Goal: Complete application form: Complete application form

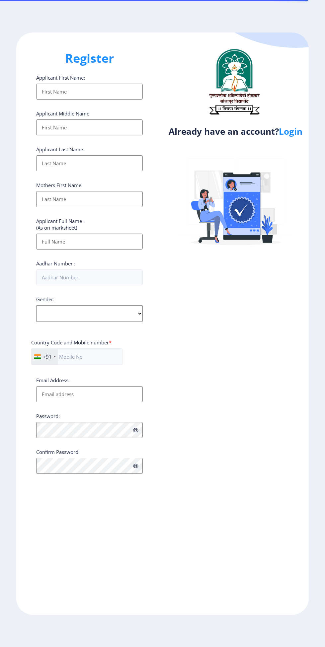
select select
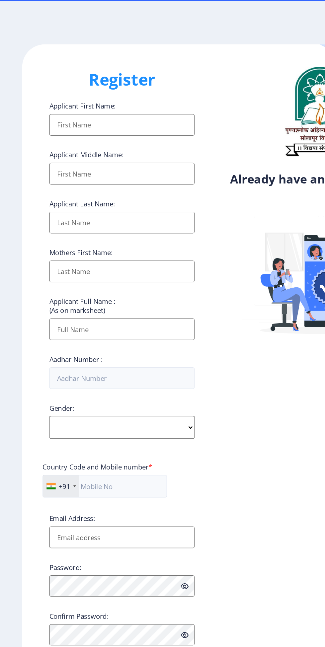
click at [119, 97] on input "Applicant First Name:" at bounding box center [89, 92] width 107 height 16
type input "Pradip"
type input "Maske"
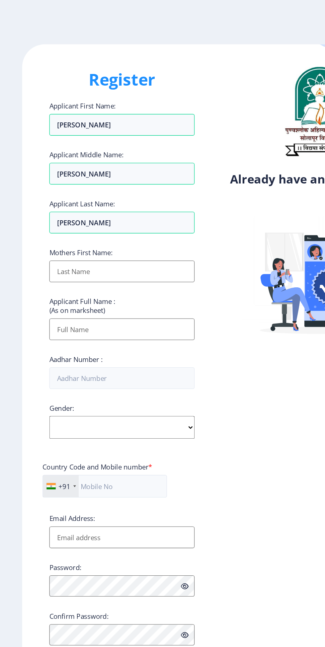
click at [126, 203] on input "Applicant First Name:" at bounding box center [89, 199] width 107 height 16
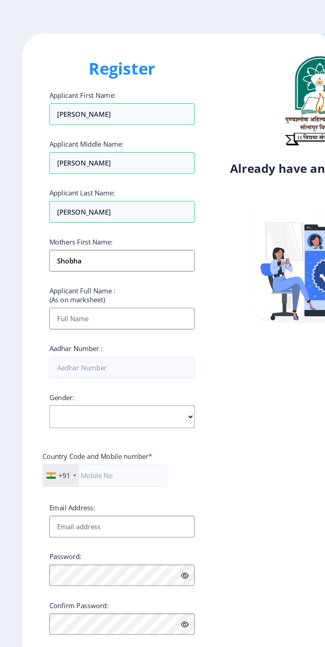
type input "Shobha"
click at [118, 100] on input "Pradip" at bounding box center [89, 92] width 107 height 16
type input "P"
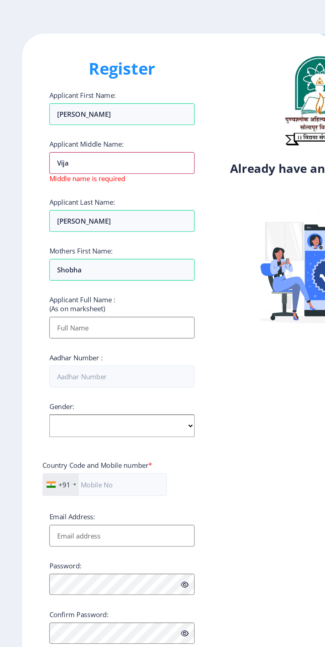
type input "Vijay"
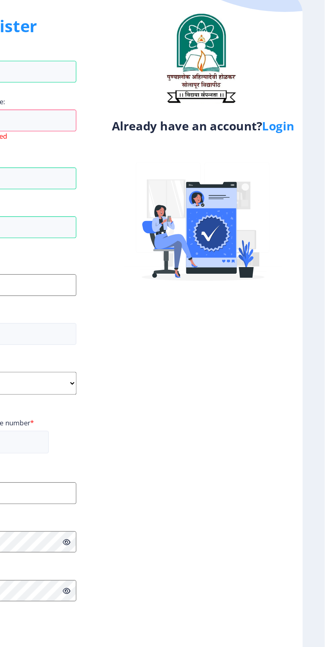
click at [289, 133] on link "Login" at bounding box center [291, 131] width 24 height 12
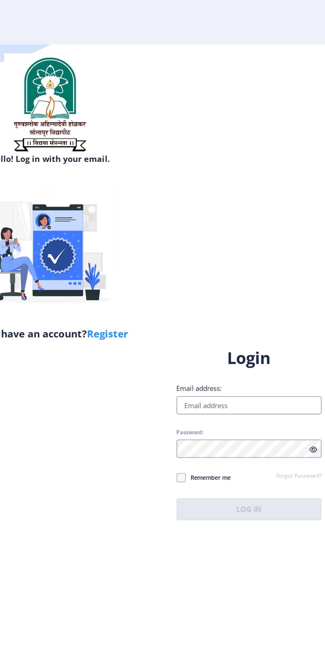
click at [233, 304] on input "Email address:" at bounding box center [235, 297] width 107 height 13
type input "[EMAIL_ADDRESS][DOMAIN_NAME]"
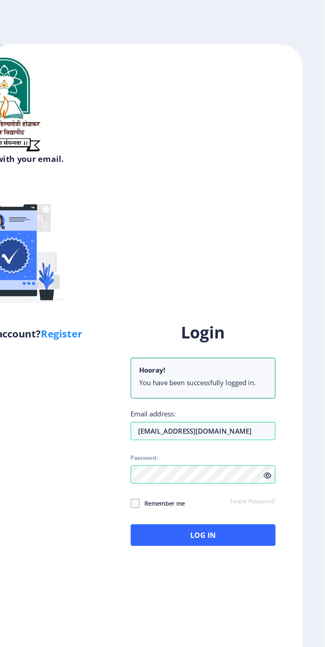
click at [183, 373] on span at bounding box center [185, 369] width 7 height 7
click at [183, 369] on input "Remember me" at bounding box center [182, 369] width 0 height 0
checkbox input "true"
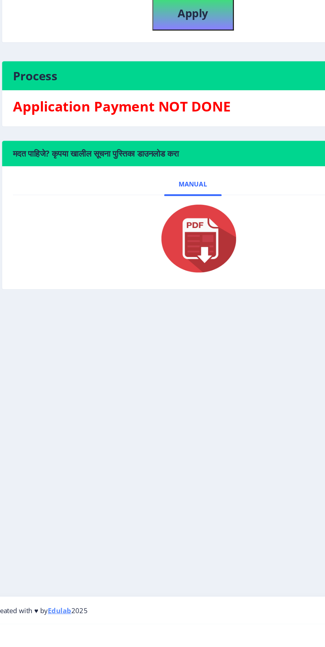
scroll to position [11, 0]
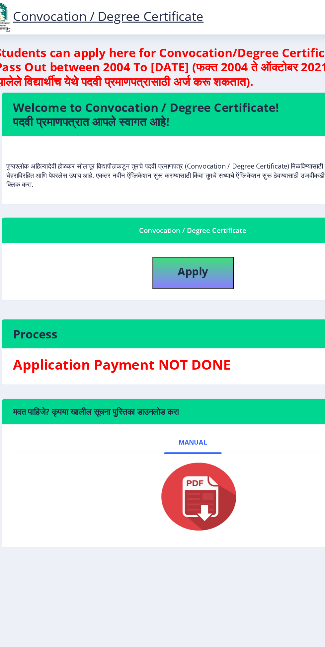
click at [82, 13] on link "Convocation / Degree Certificate" at bounding box center [100, 11] width 160 height 13
click at [187, 354] on img at bounding box center [172, 364] width 66 height 53
click at [175, 356] on img at bounding box center [172, 364] width 66 height 53
click at [183, 338] on img at bounding box center [172, 364] width 66 height 53
click at [174, 321] on link "Manual" at bounding box center [172, 325] width 42 height 16
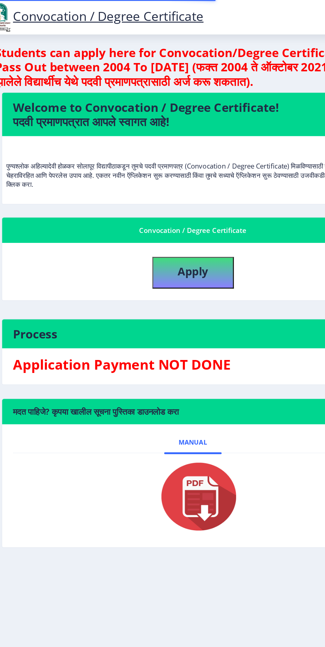
click at [187, 317] on link "Manual" at bounding box center [172, 325] width 42 height 16
click at [186, 362] on img at bounding box center [172, 364] width 66 height 53
click at [182, 193] on b "Apply" at bounding box center [172, 198] width 23 height 11
select select
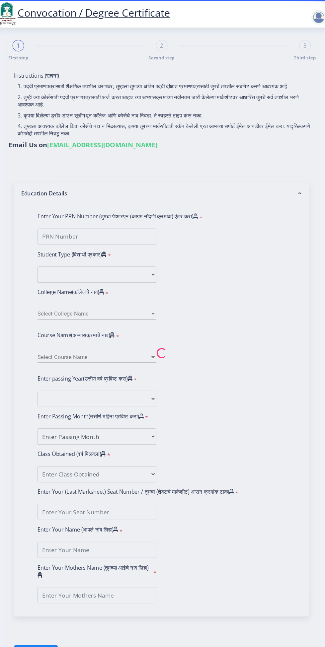
scroll to position [7, 0]
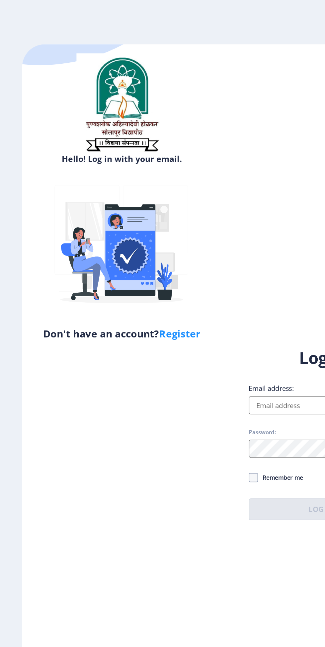
select select
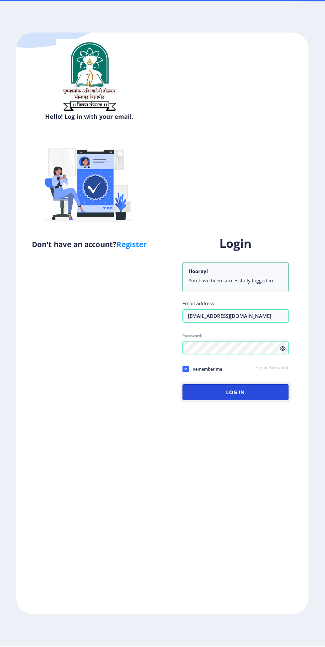
click at [254, 400] on button "Log In" at bounding box center [235, 393] width 107 height 16
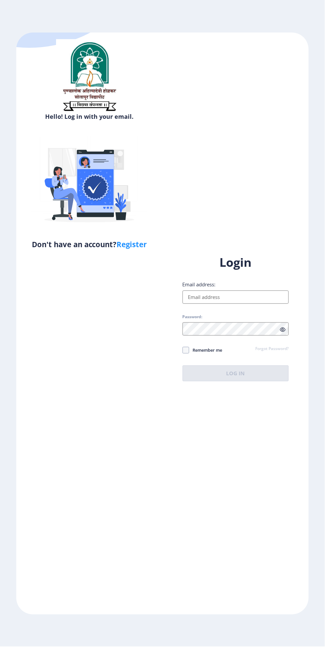
select select
click at [272, 304] on input "Email address:" at bounding box center [235, 297] width 107 height 13
type input "[EMAIL_ADDRESS][DOMAIN_NAME]"
click at [185, 354] on span at bounding box center [185, 350] width 7 height 7
click at [183, 350] on input "Remember me" at bounding box center [182, 350] width 0 height 0
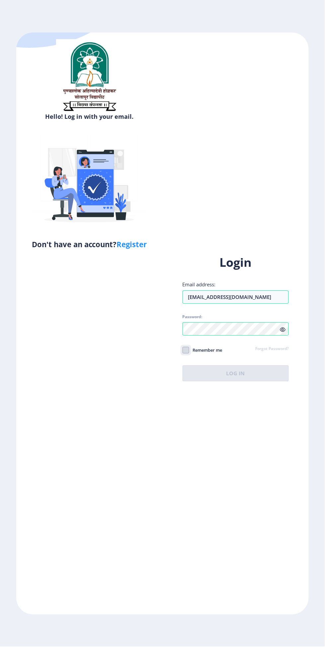
checkbox input "true"
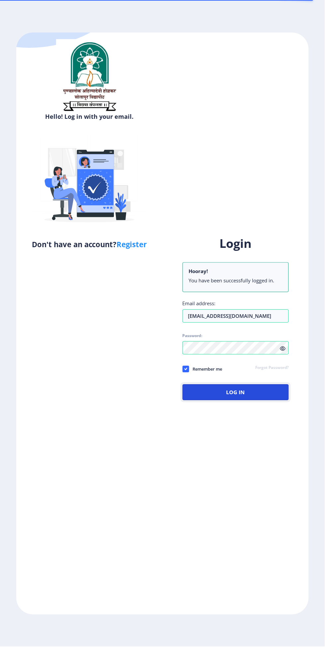
click at [252, 400] on button "Log In" at bounding box center [235, 393] width 107 height 16
